Goal: Information Seeking & Learning: Find specific fact

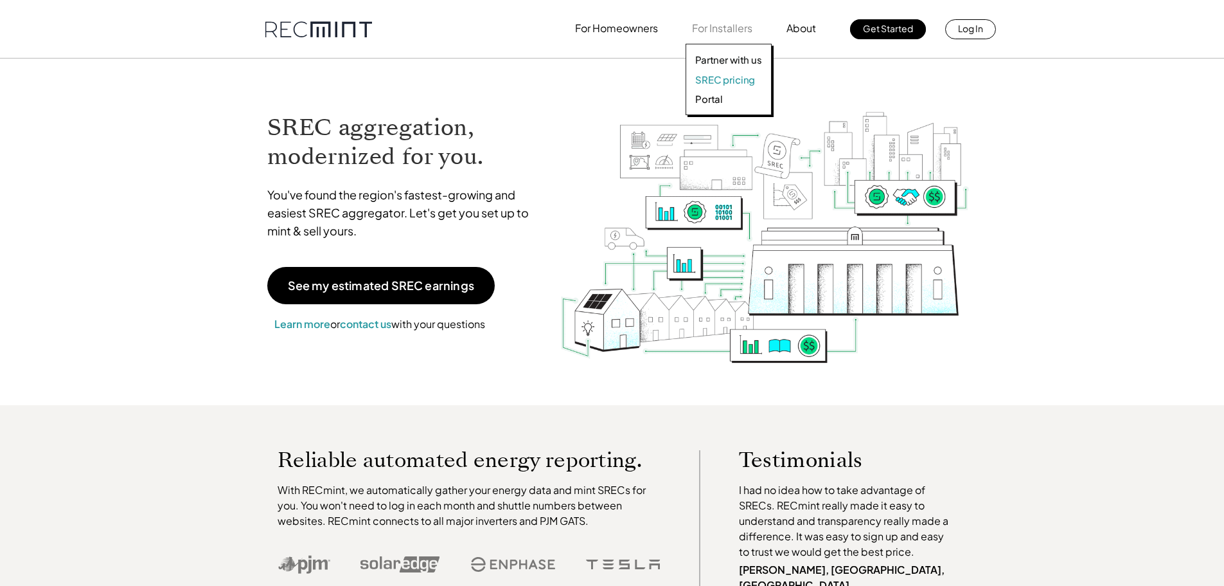
click at [727, 82] on p "SREC pricing" at bounding box center [725, 79] width 60 height 13
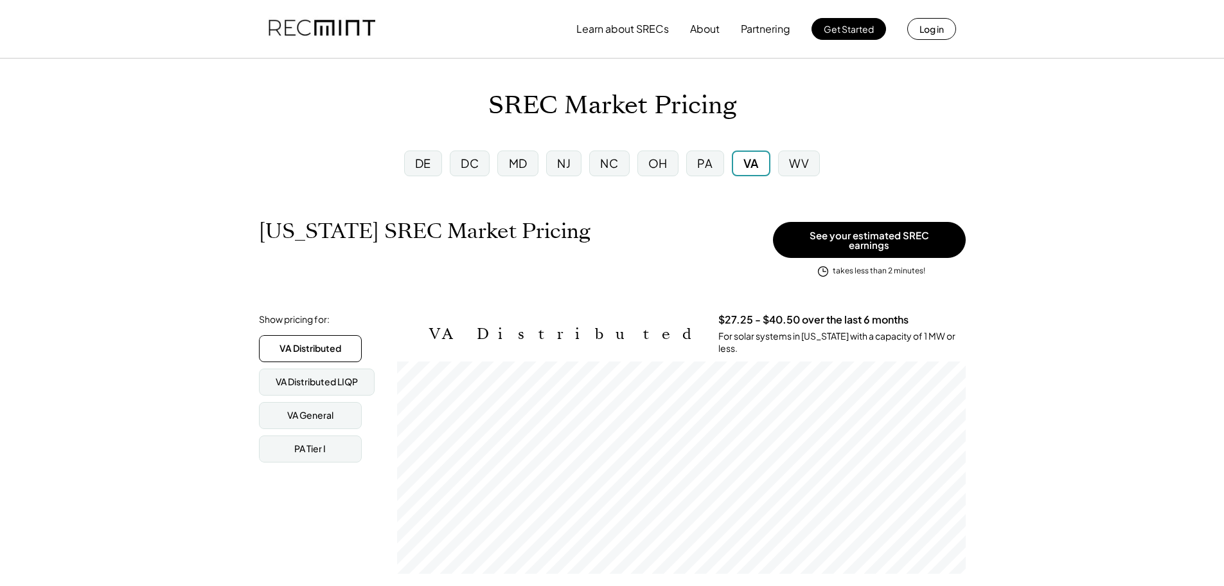
scroll to position [212, 569]
click at [304, 442] on div "PA Tier I" at bounding box center [309, 448] width 31 height 13
click at [301, 409] on div "VA General" at bounding box center [310, 415] width 46 height 13
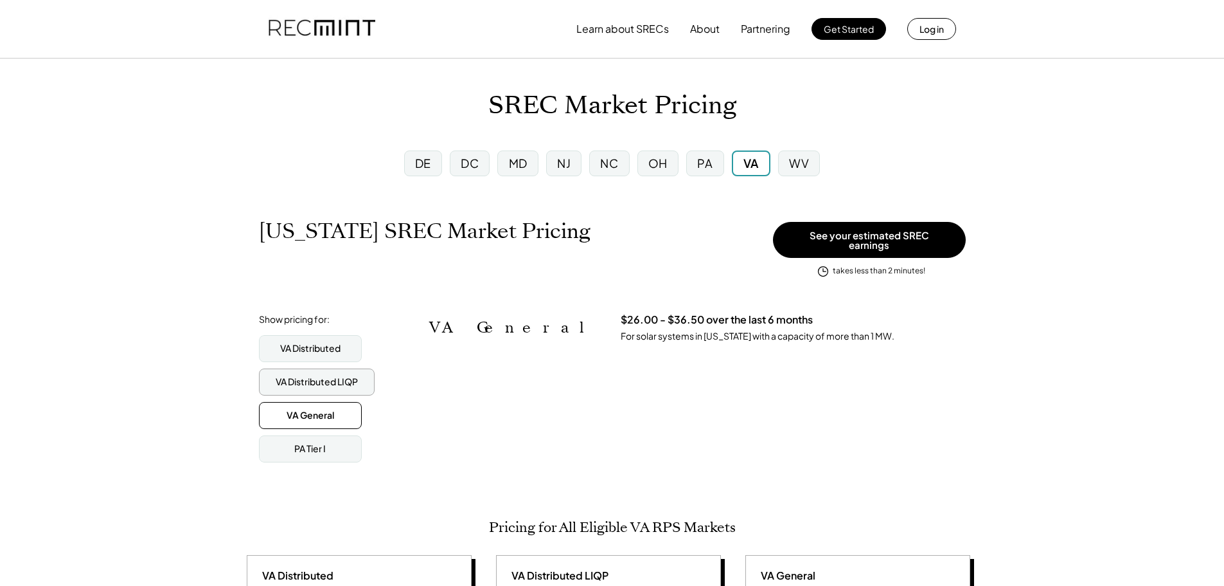
click at [310, 375] on div "VA Distributed LIQP" at bounding box center [317, 381] width 82 height 13
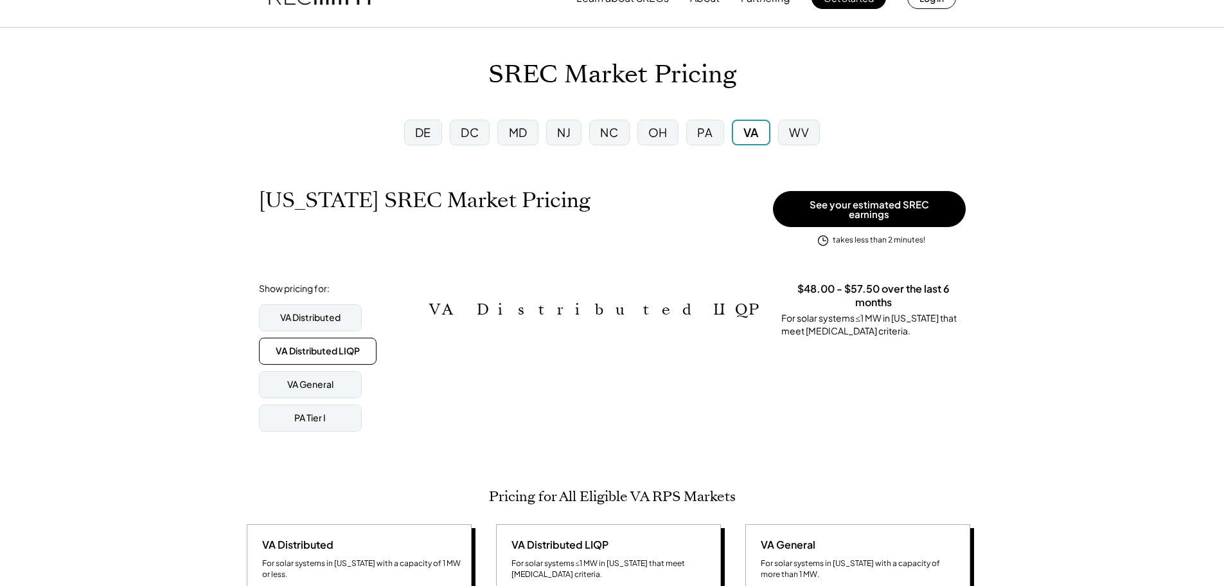
scroll to position [0, 0]
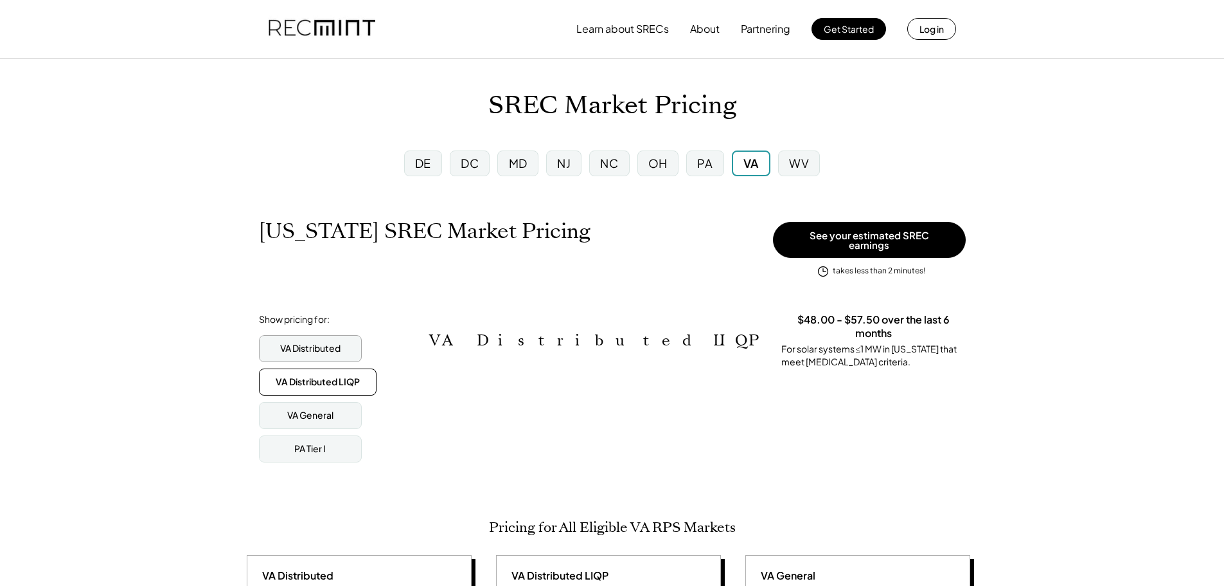
click at [317, 342] on div "VA Distributed" at bounding box center [310, 348] width 60 height 13
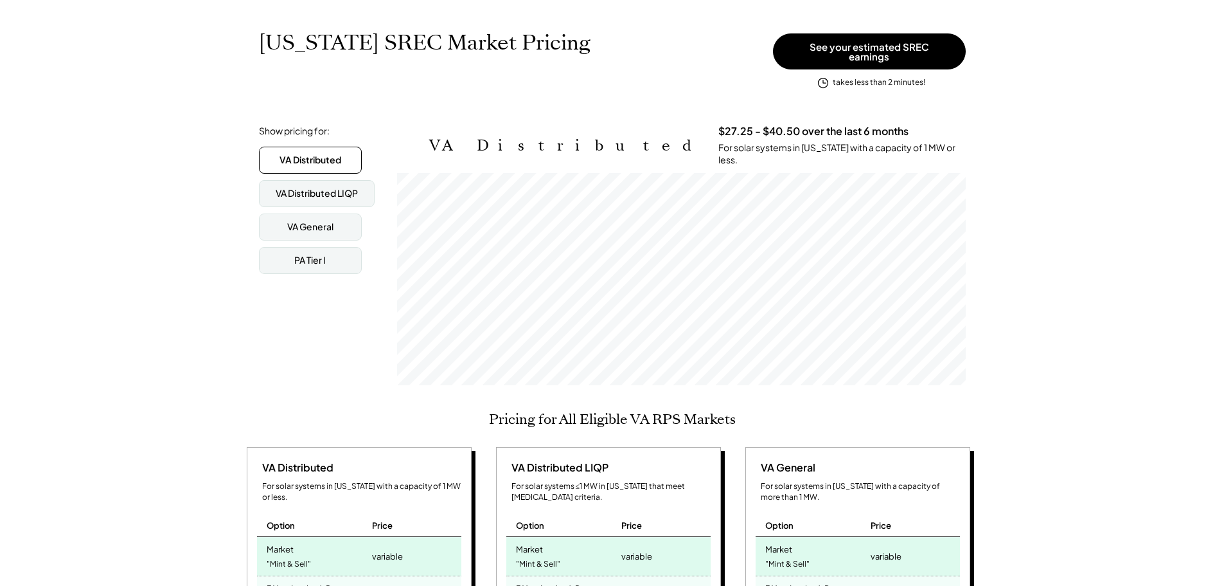
scroll to position [321, 0]
